Goal: Information Seeking & Learning: Understand process/instructions

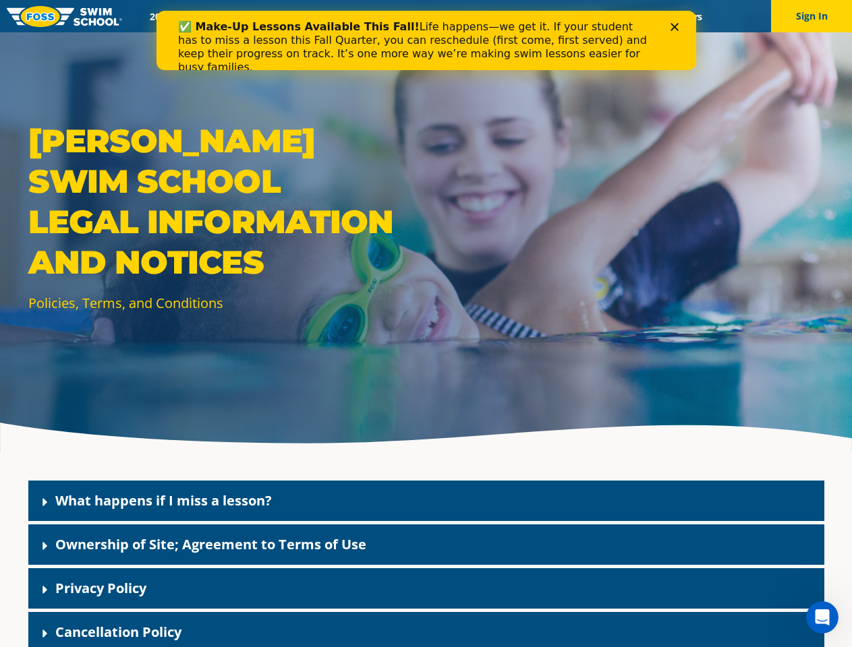
click at [426, 340] on div "[PERSON_NAME] Swim School Legal Information and Notices Policies, Terms, and Co…" at bounding box center [426, 226] width 852 height 453
click at [811, 16] on button "Sign In" at bounding box center [811, 16] width 81 height 32
click at [426, 501] on div "What happens if I miss a lesson?" at bounding box center [426, 501] width 796 height 40
click at [163, 500] on link "What happens if I miss a lesson?" at bounding box center [163, 501] width 216 height 18
click at [426, 545] on div "Ownership of Site; Agreement to Terms of Use" at bounding box center [426, 545] width 796 height 40
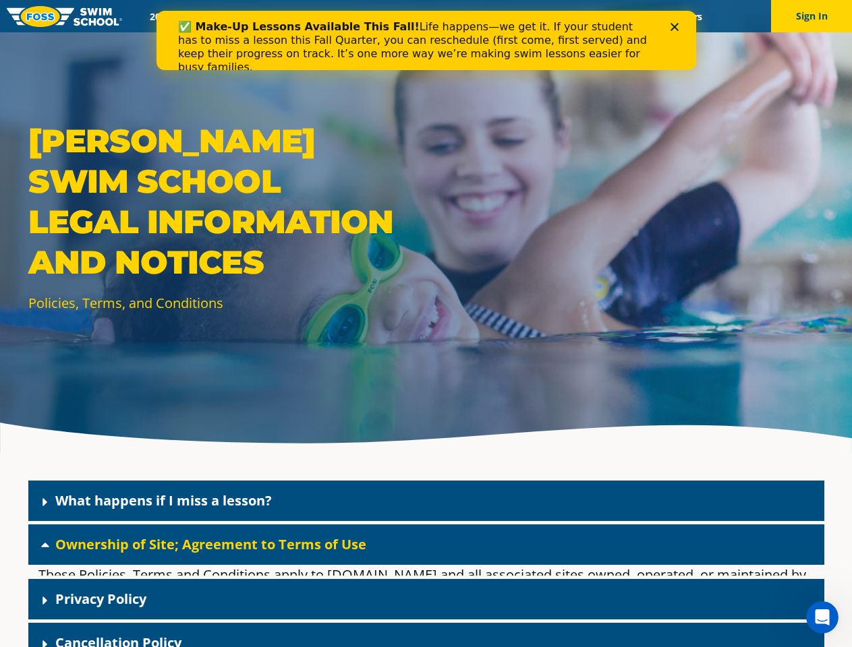
click at [210, 544] on link "Ownership of Site; Agreement to Terms of Use" at bounding box center [210, 544] width 311 height 18
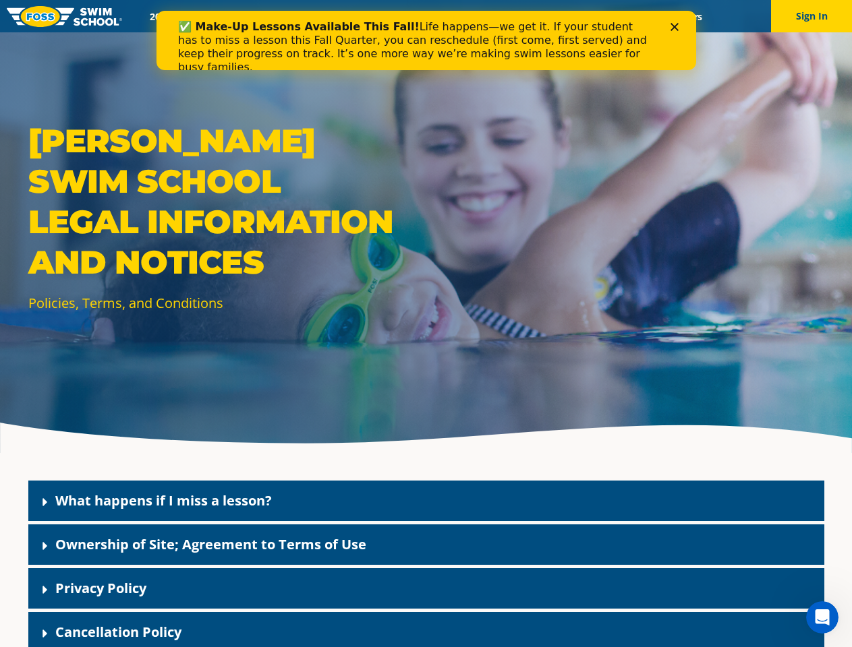
click at [426, 589] on div "Privacy Policy" at bounding box center [426, 588] width 796 height 40
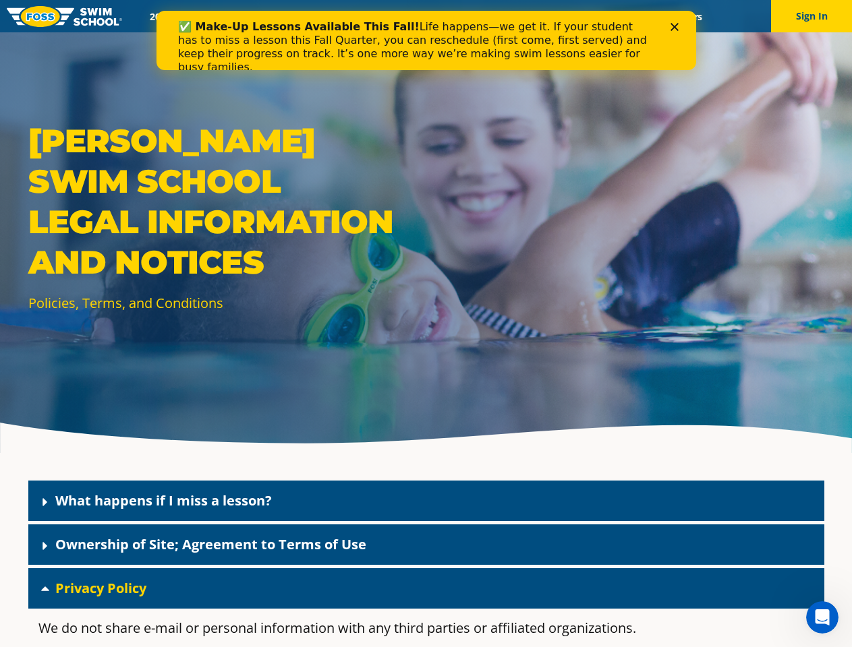
click at [100, 588] on link "Privacy Policy" at bounding box center [100, 588] width 91 height 18
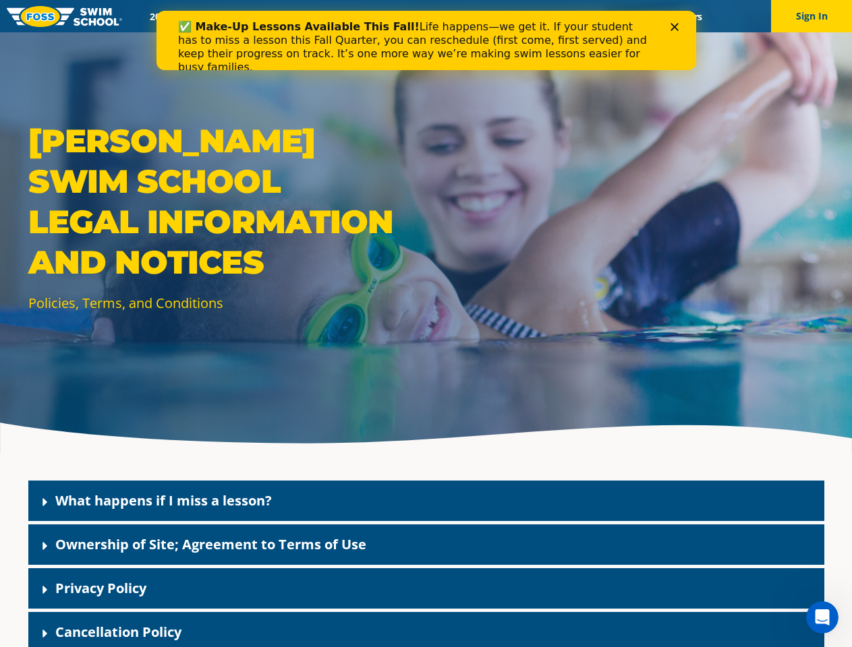
click at [426, 630] on div "Cancellation Policy" at bounding box center [426, 632] width 796 height 40
click at [118, 632] on link "Cancellation Policy" at bounding box center [118, 632] width 126 height 18
